Goal: Navigation & Orientation: Find specific page/section

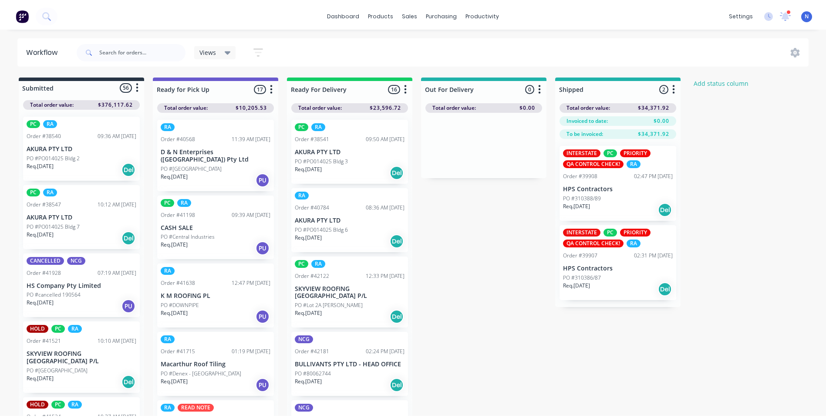
scroll to position [620, 0]
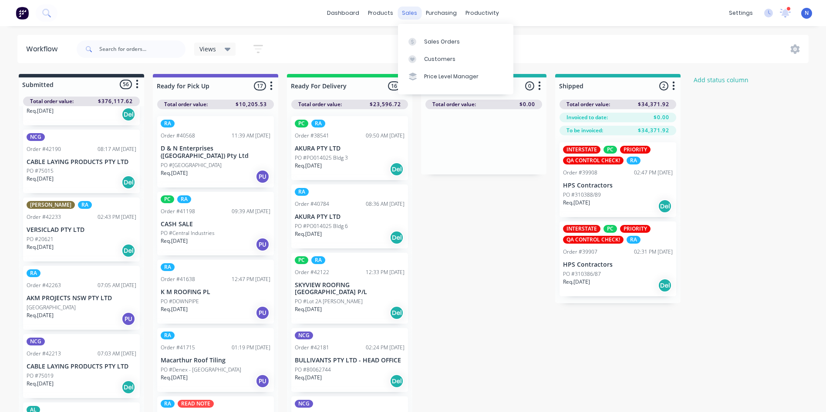
click at [408, 11] on div "sales" at bounding box center [410, 13] width 24 height 13
click at [428, 46] on link "Sales Orders" at bounding box center [455, 41] width 115 height 17
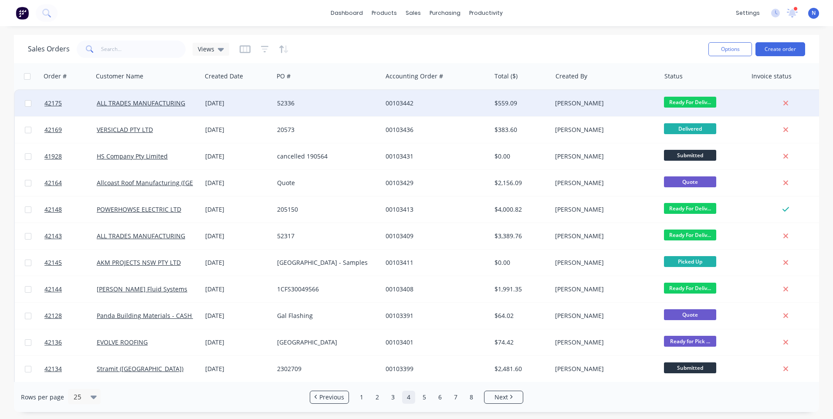
click at [182, 108] on div "ALL TRADES MANUFACTURING" at bounding box center [147, 103] width 108 height 26
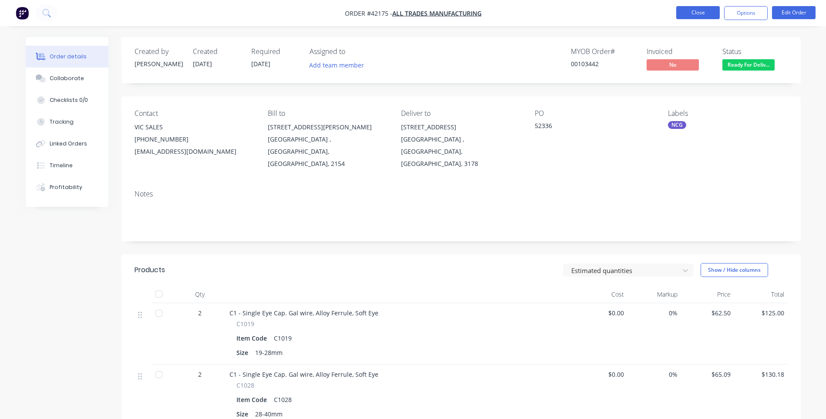
click at [687, 7] on button "Close" at bounding box center [698, 12] width 44 height 13
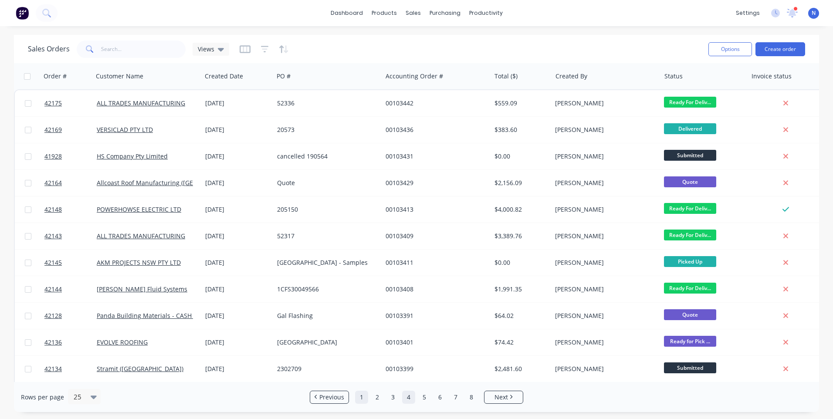
click at [362, 399] on link "1" at bounding box center [361, 397] width 13 height 13
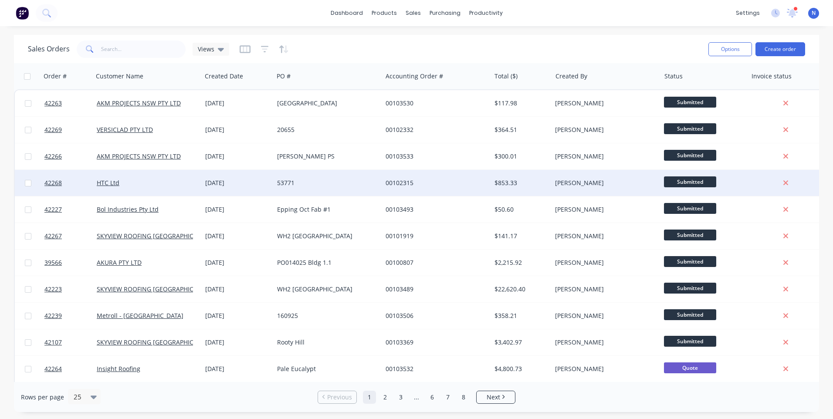
click at [323, 181] on div "53771" at bounding box center [325, 183] width 97 height 9
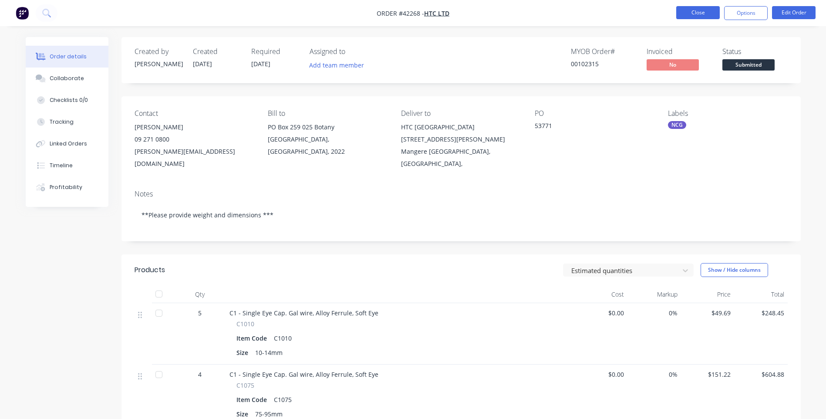
click at [707, 17] on button "Close" at bounding box center [698, 12] width 44 height 13
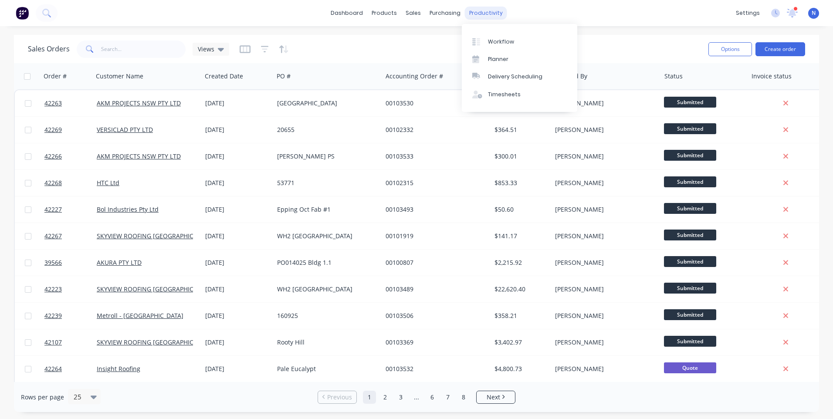
click at [491, 15] on div "productivity" at bounding box center [486, 13] width 42 height 13
click at [502, 40] on div "Workflow" at bounding box center [501, 42] width 26 height 8
